Goal: Task Accomplishment & Management: Manage account settings

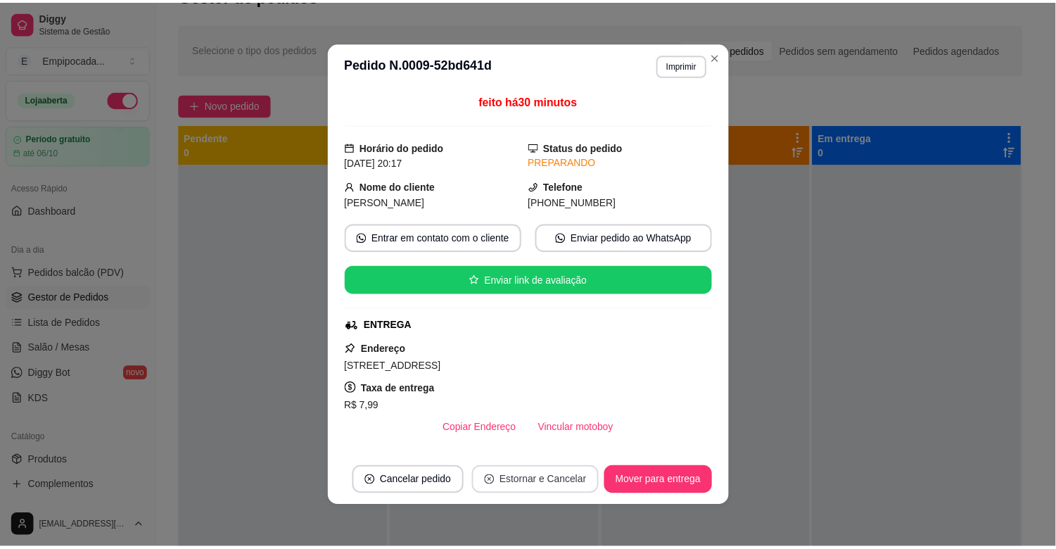
scroll to position [235, 0]
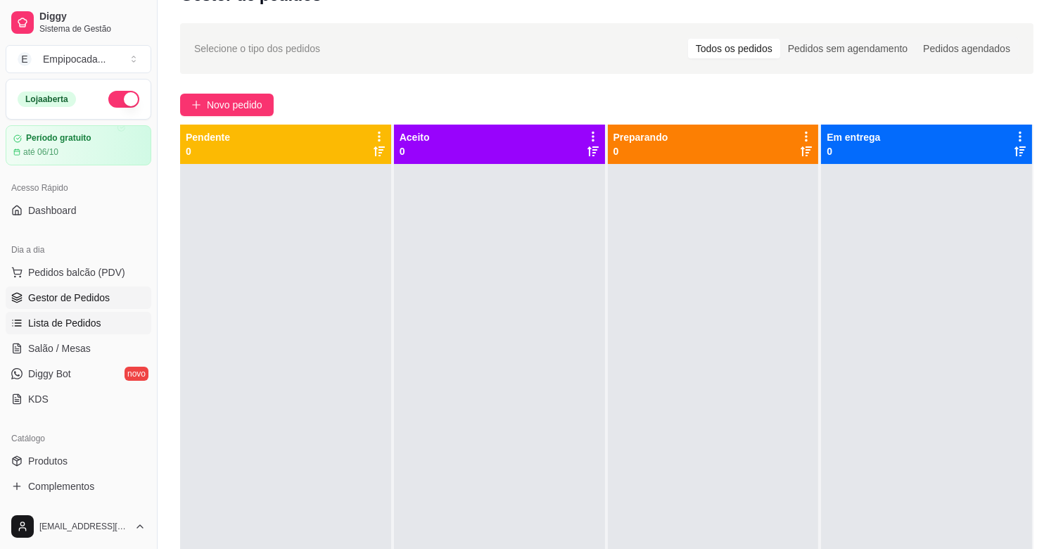
click at [78, 328] on span "Lista de Pedidos" at bounding box center [64, 323] width 73 height 14
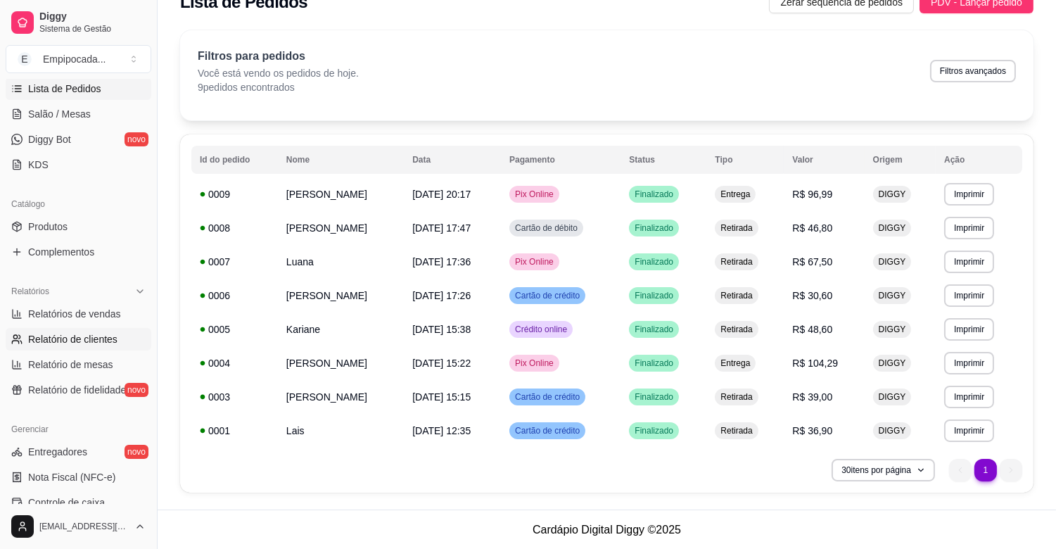
scroll to position [312, 0]
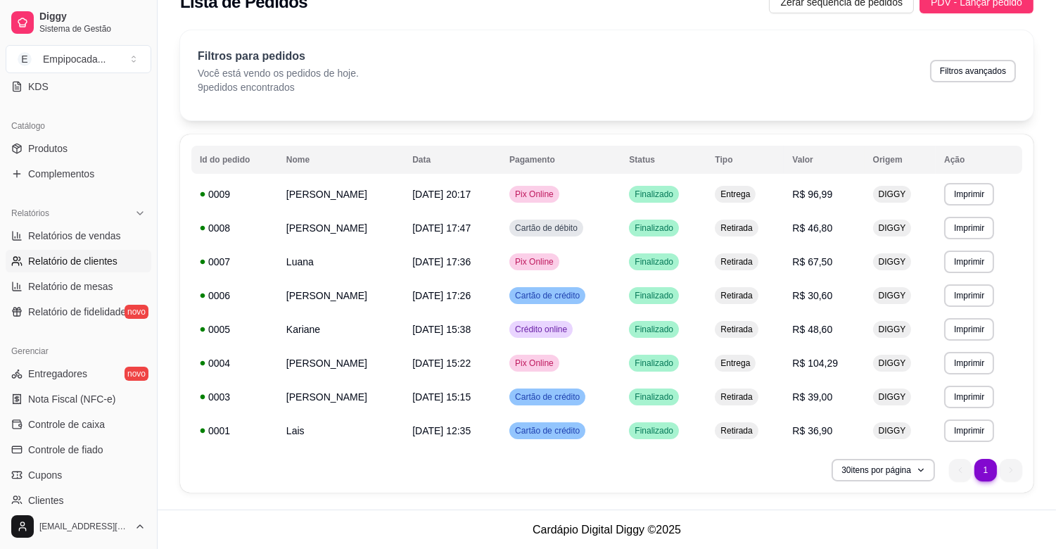
click at [80, 264] on span "Relatório de clientes" at bounding box center [72, 261] width 89 height 14
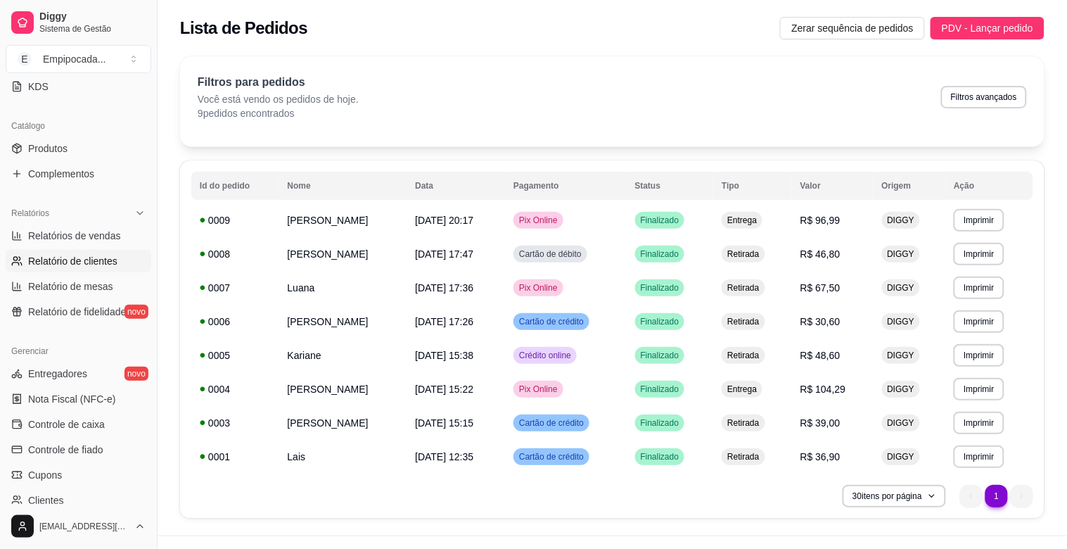
select select "30"
select select "HIGHEST_TOTAL_SPENT_WITH_ORDERS"
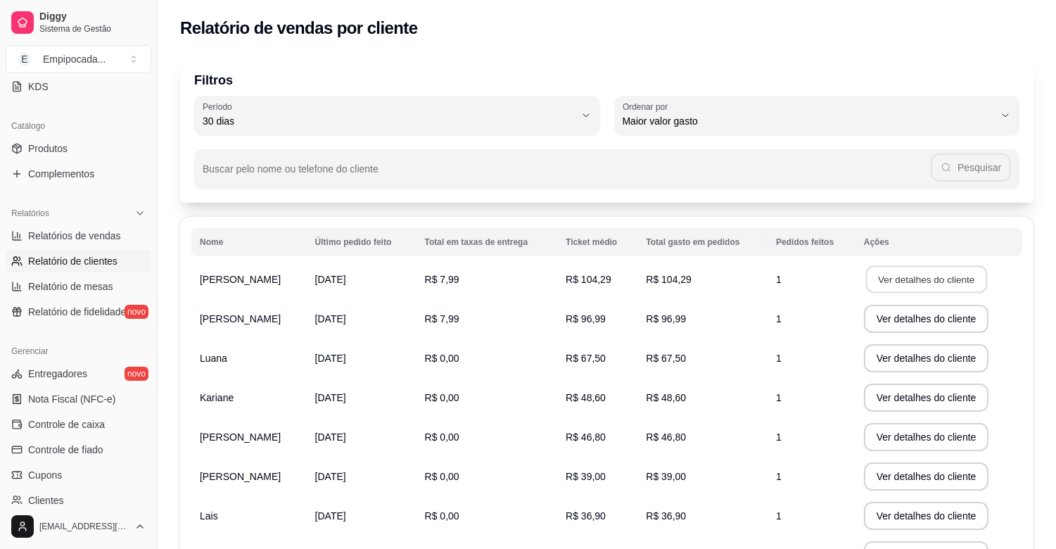
click at [883, 276] on button "Ver detalhes do cliente" at bounding box center [925, 279] width 121 height 27
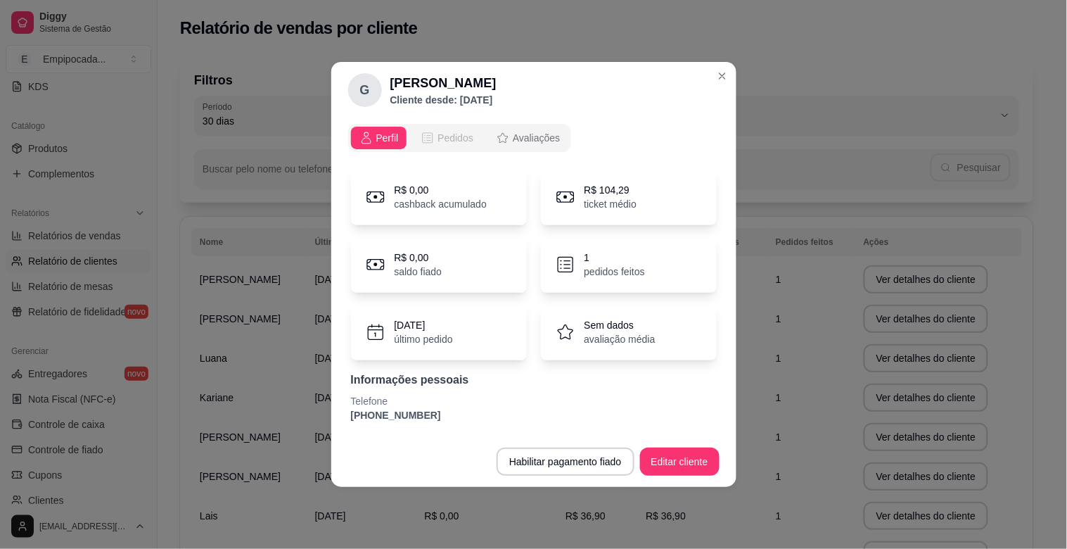
click at [460, 134] on span "Pedidos" at bounding box center [456, 138] width 36 height 14
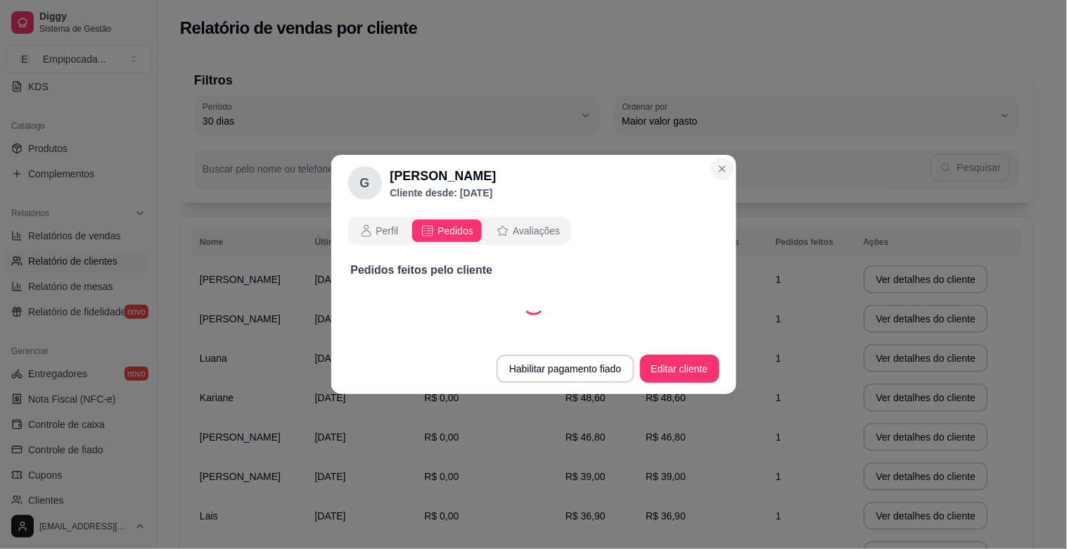
select select "30"
select select "ALL"
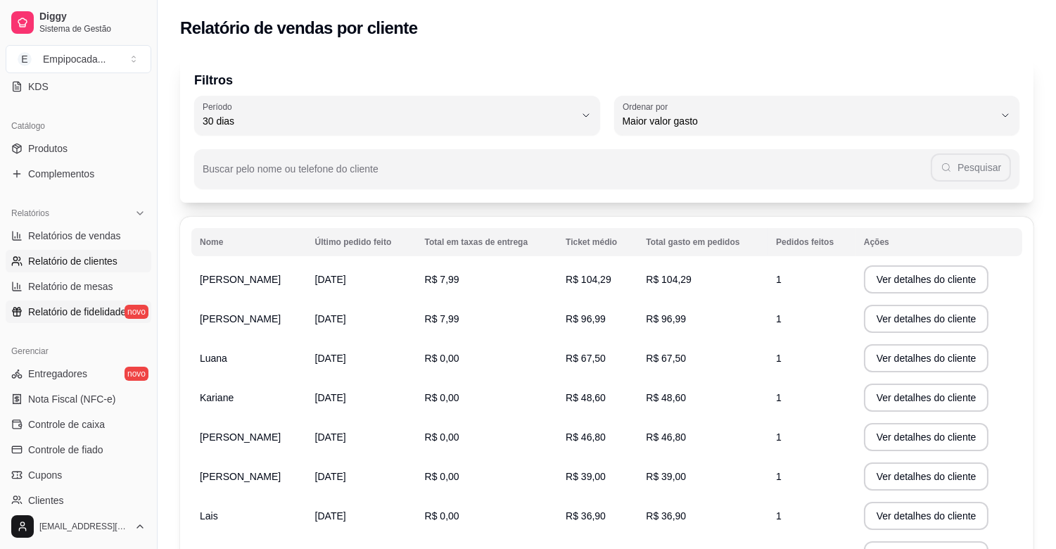
click at [92, 308] on span "Relatório de fidelidade" at bounding box center [77, 312] width 98 height 14
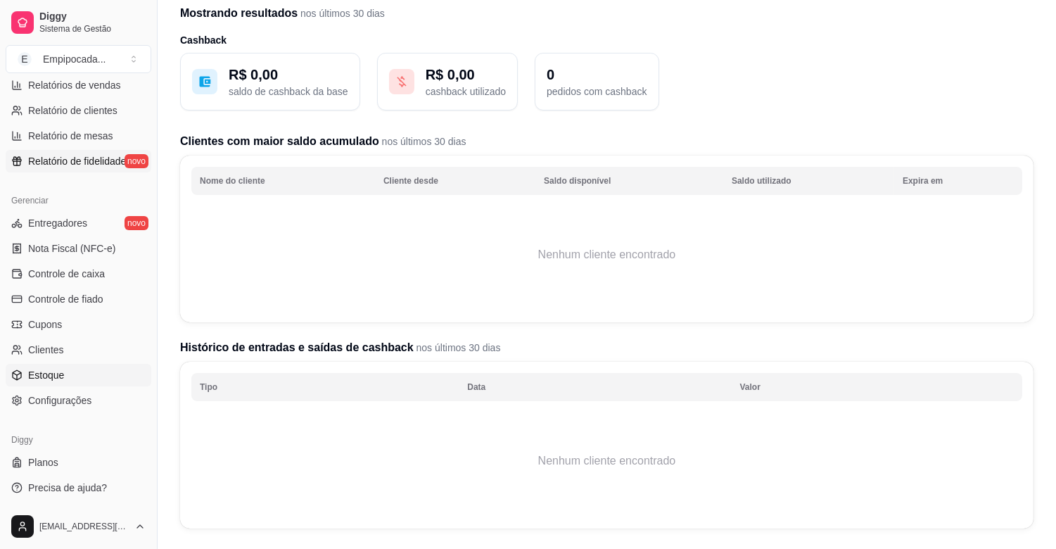
scroll to position [78, 0]
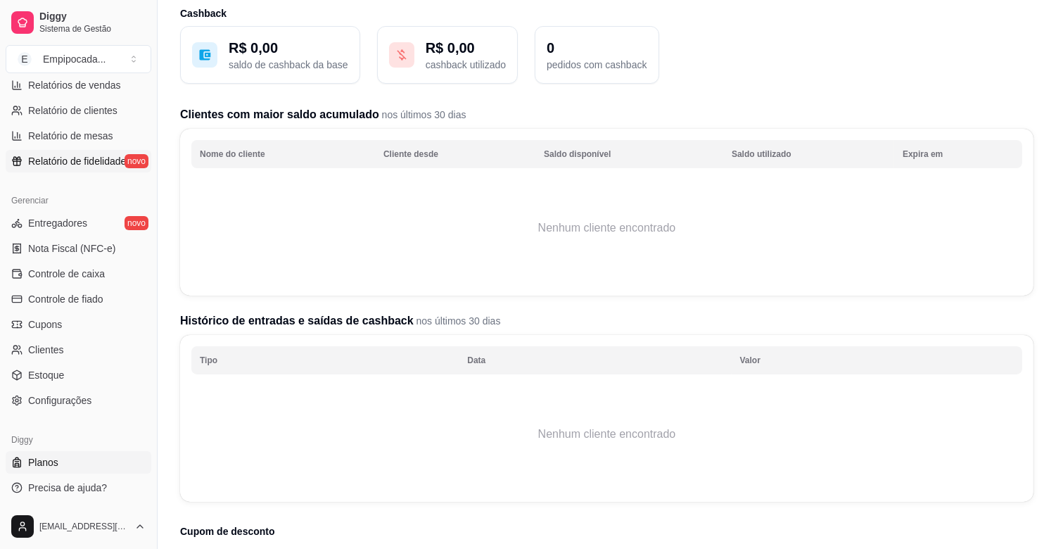
click at [64, 455] on link "Planos" at bounding box center [79, 462] width 146 height 23
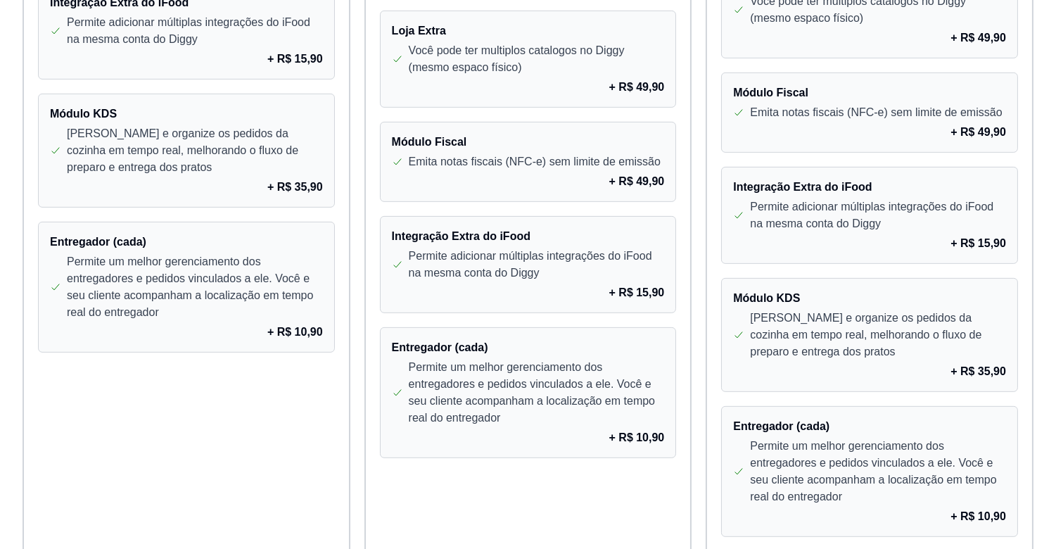
scroll to position [1220, 0]
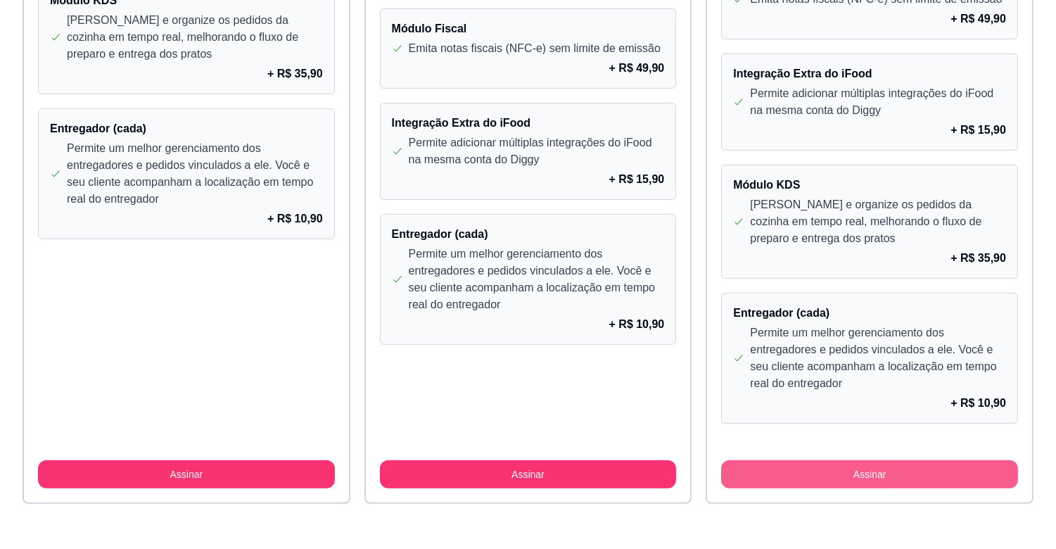
click at [863, 466] on button "Assinar" at bounding box center [869, 474] width 297 height 28
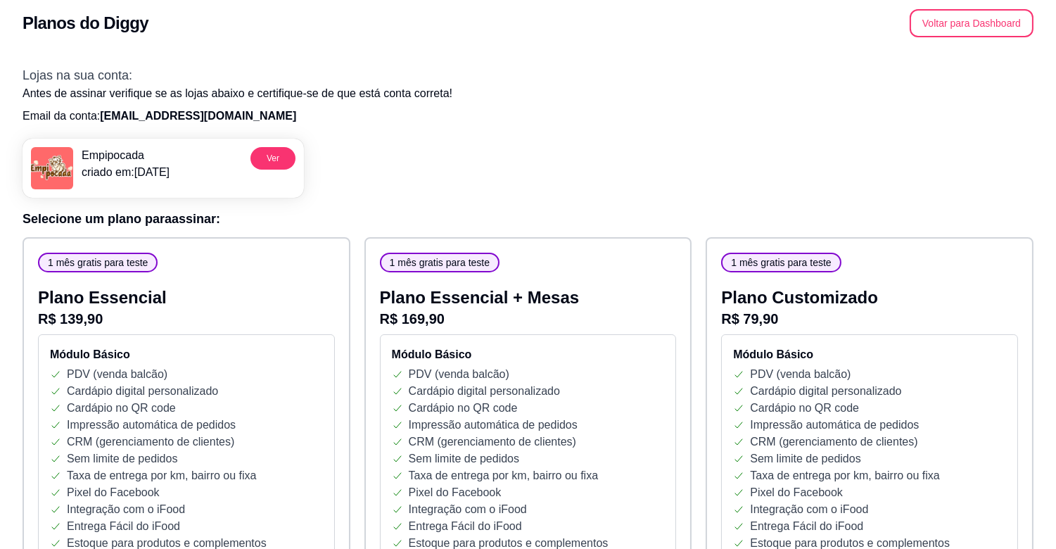
scroll to position [0, 0]
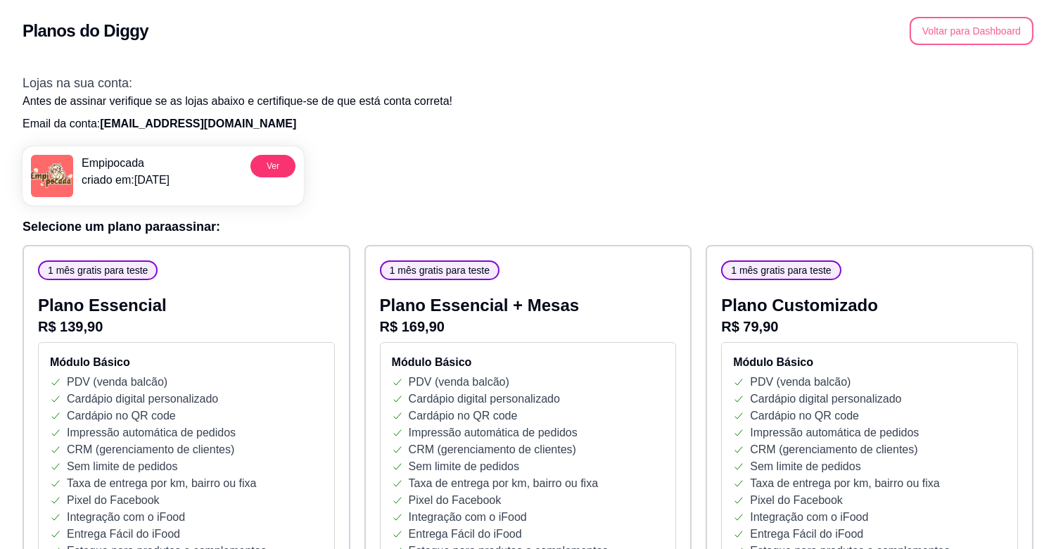
click at [962, 40] on button "Voltar para Dashboard" at bounding box center [971, 31] width 124 height 28
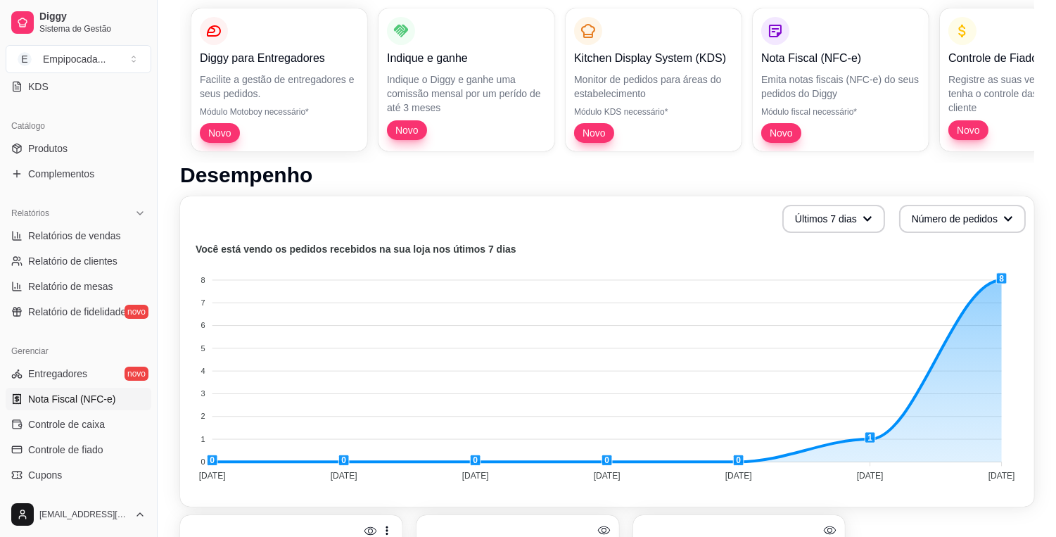
scroll to position [390, 0]
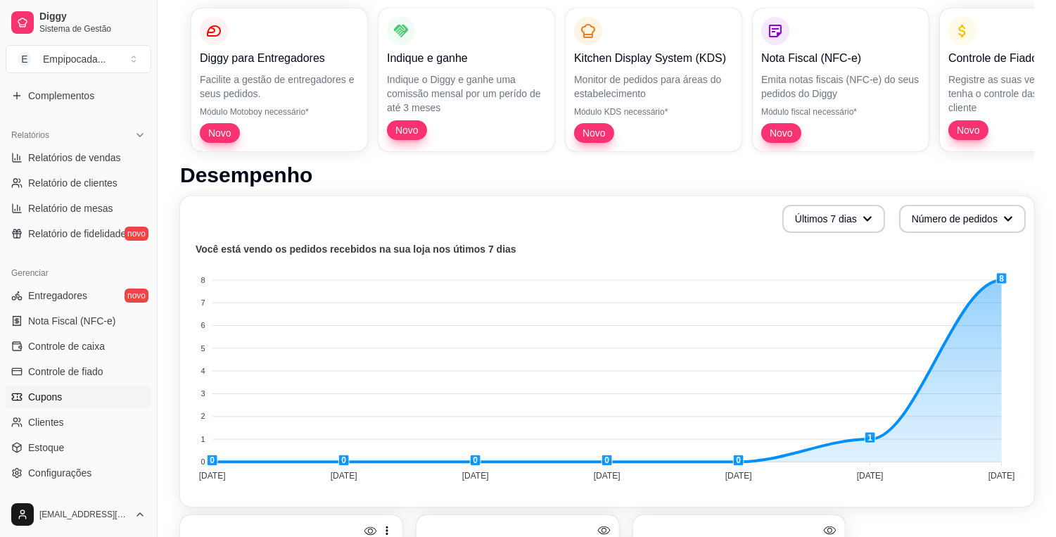
click at [90, 390] on link "Cupons" at bounding box center [79, 396] width 146 height 23
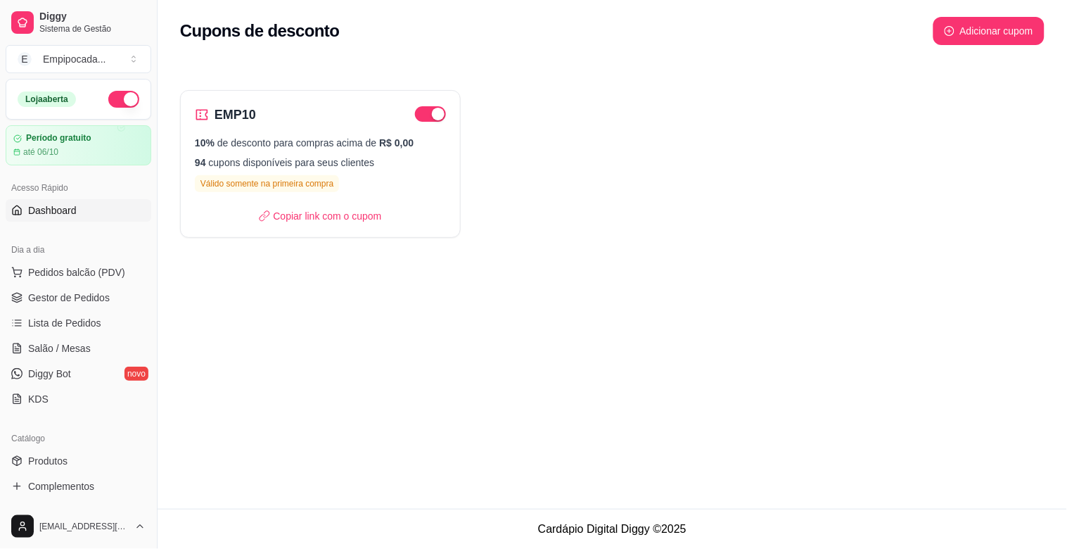
click at [53, 210] on span "Dashboard" at bounding box center [52, 210] width 49 height 14
